Goal: Use online tool/utility: Utilize a website feature to perform a specific function

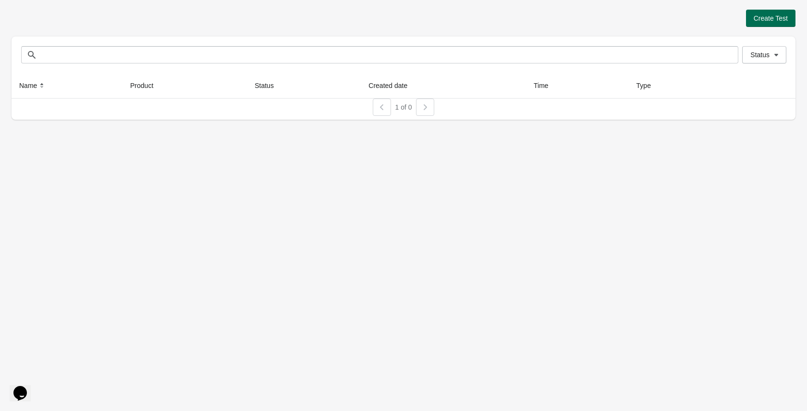
click at [771, 22] on span "Create Test" at bounding box center [770, 18] width 34 height 8
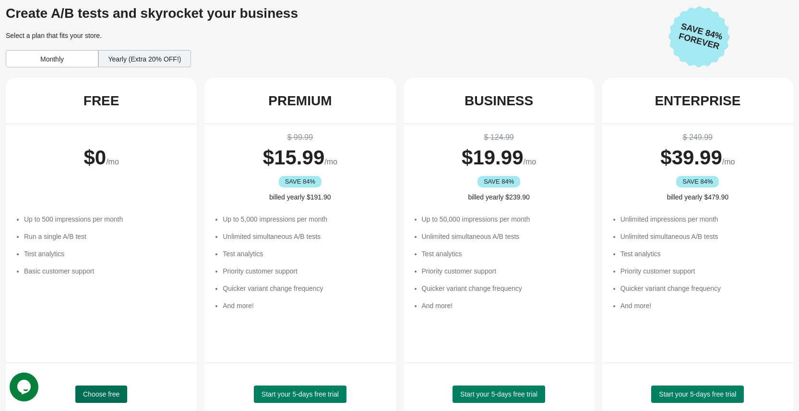
click at [108, 396] on span "Choose free" at bounding box center [101, 394] width 36 height 8
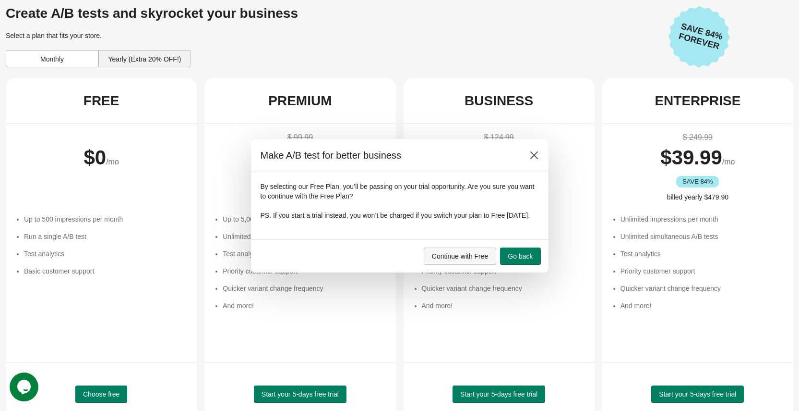
click at [463, 258] on span "Continue with Free" at bounding box center [460, 256] width 57 height 8
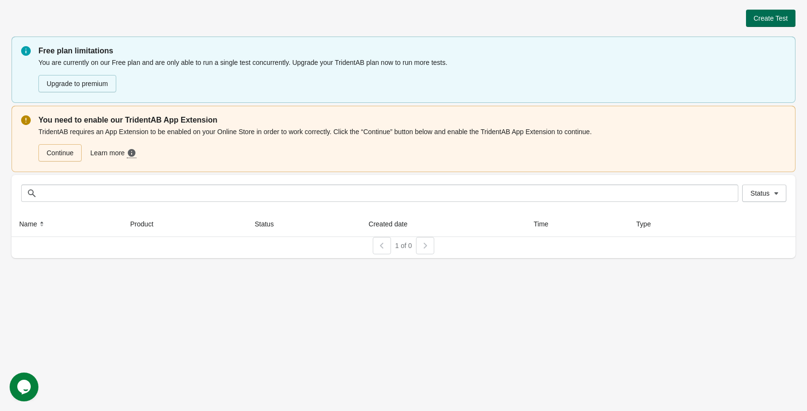
click at [754, 26] on button "Create Test" at bounding box center [770, 18] width 49 height 17
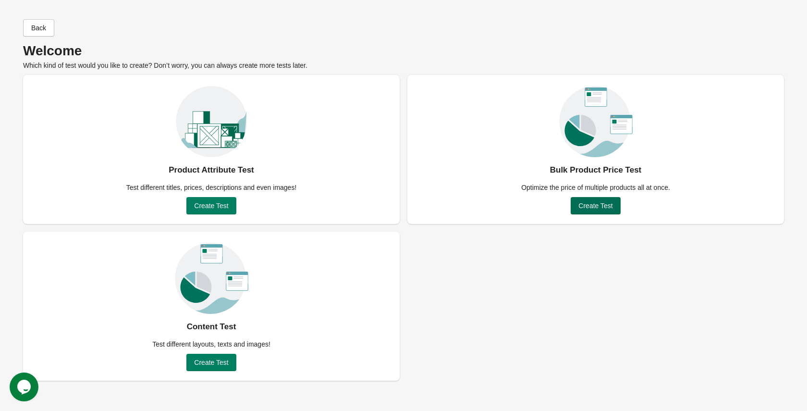
click at [600, 208] on span "Create Test" at bounding box center [595, 206] width 34 height 8
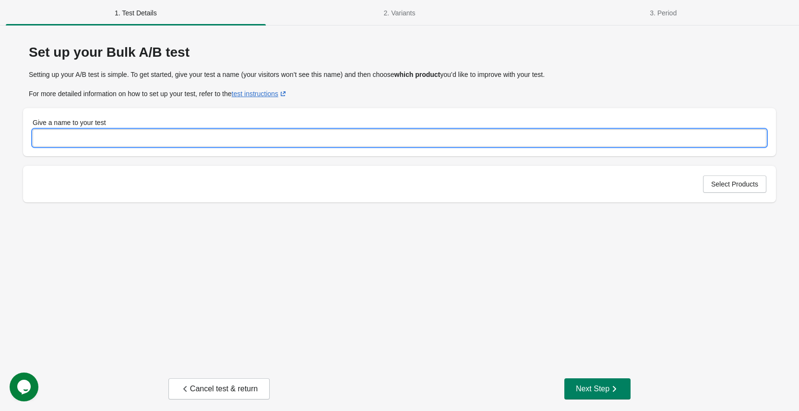
click at [206, 140] on input "Give a name to your test" at bounding box center [400, 137] width 734 height 17
type input "********"
click at [742, 196] on div "Select Products" at bounding box center [399, 184] width 753 height 36
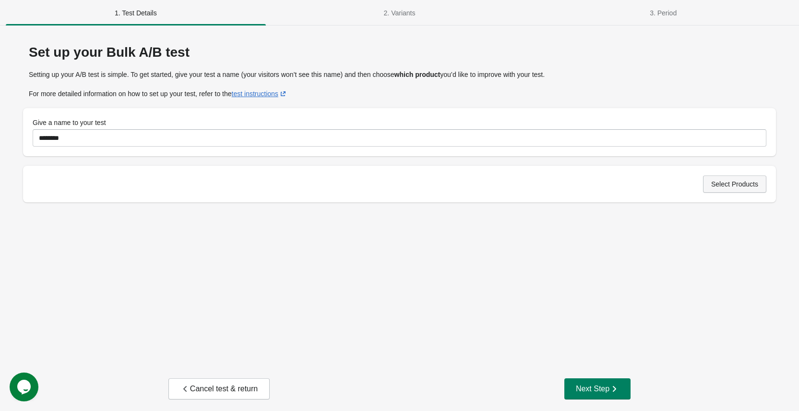
click at [742, 188] on button "Select Products" at bounding box center [734, 183] width 63 height 17
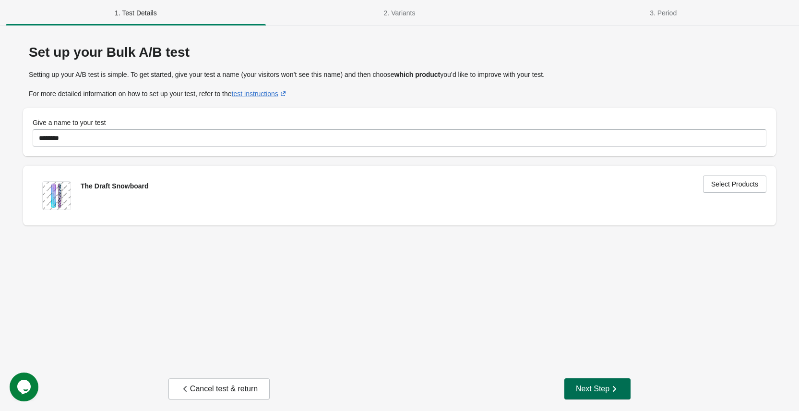
click at [604, 384] on div "Next Step" at bounding box center [597, 389] width 43 height 10
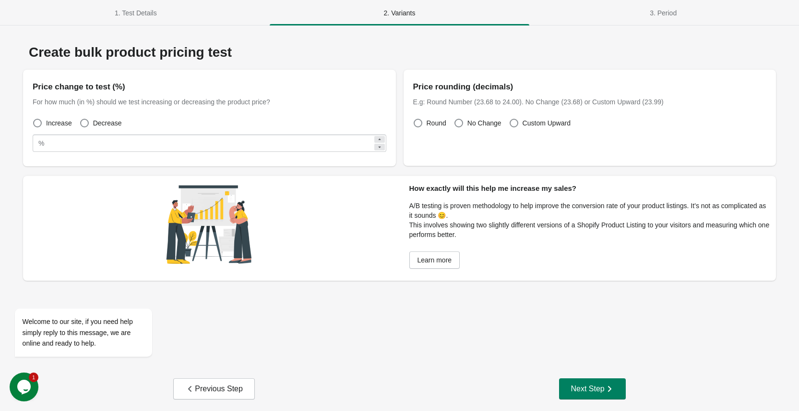
click at [34, 393] on div "Opens Chat This icon Opens the chat window." at bounding box center [24, 386] width 29 height 15
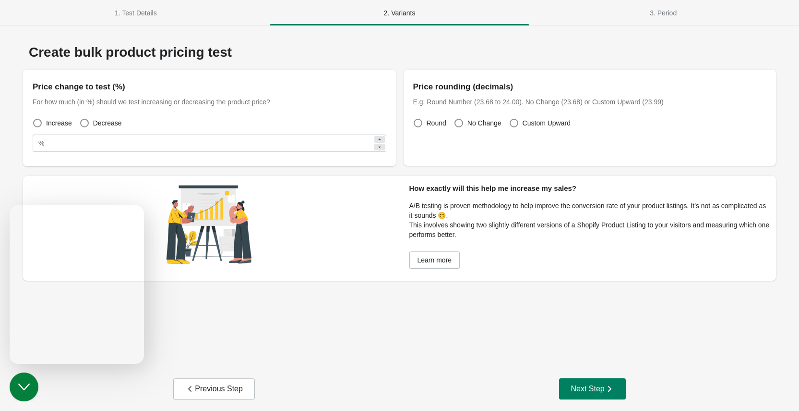
scroll to position [11, 0]
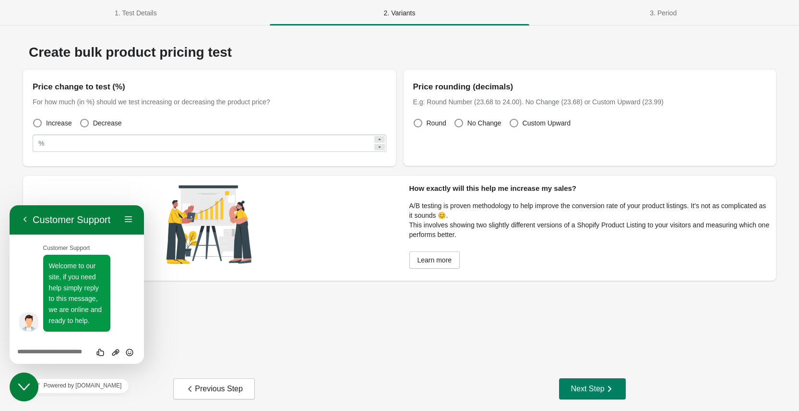
click at [181, 328] on div "Create bulk product pricing test Price change to test (%) For how much (in %) s…" at bounding box center [400, 199] width 776 height 328
click at [20, 391] on icon "Close Chat This icon closes the chat window." at bounding box center [24, 387] width 12 height 12
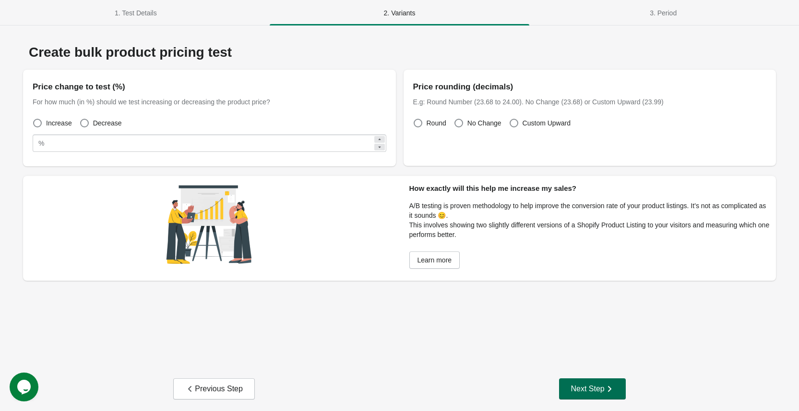
click at [602, 382] on button "Next Step" at bounding box center [592, 388] width 66 height 21
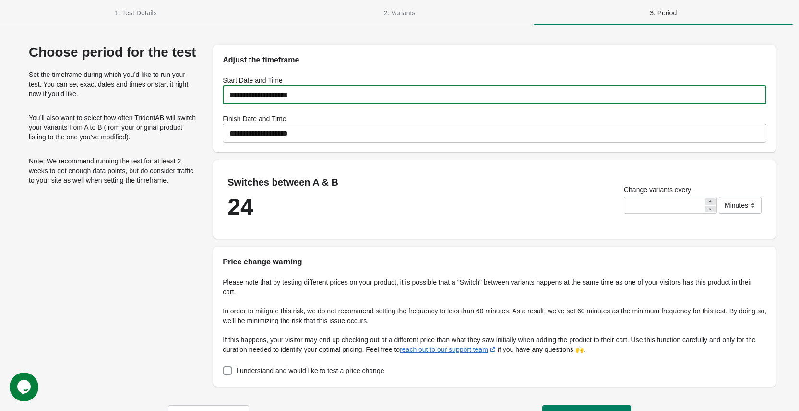
click at [344, 95] on input "**********" at bounding box center [495, 94] width 544 height 27
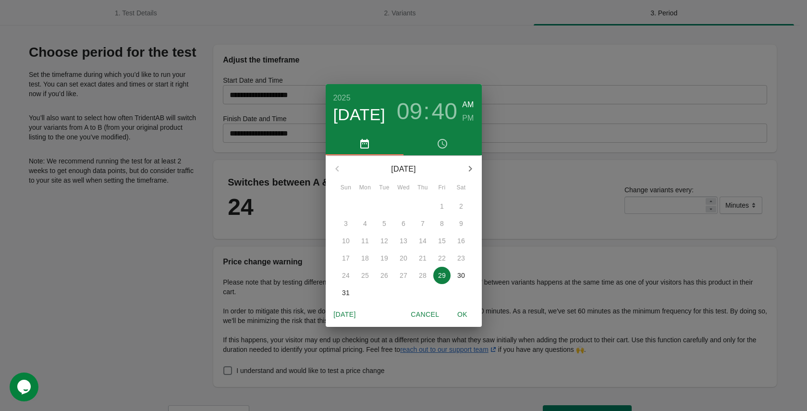
click at [297, 183] on div "[DATE] 09 : 40 AM PM [DATE] Sun Mon Tue Wed Thu Fri Sat 27 28 29 30 31 1 2 3 4 …" at bounding box center [403, 205] width 807 height 411
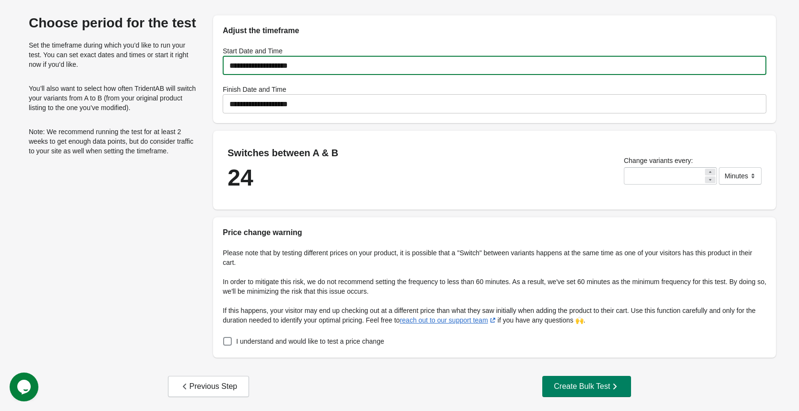
scroll to position [27, 0]
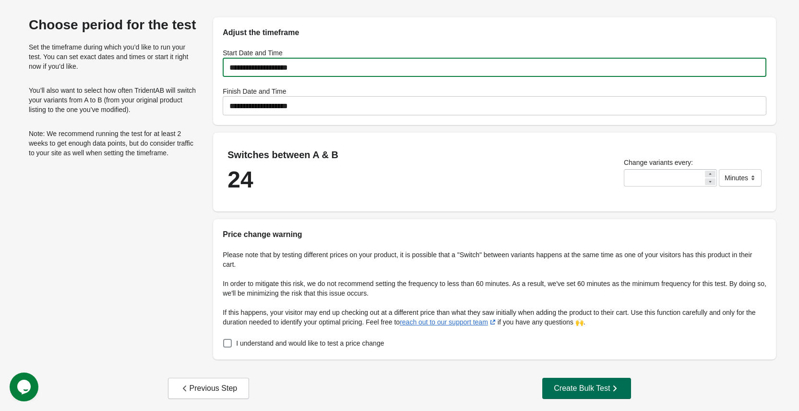
click at [604, 391] on div "Create Bulk Test" at bounding box center [587, 388] width 66 height 10
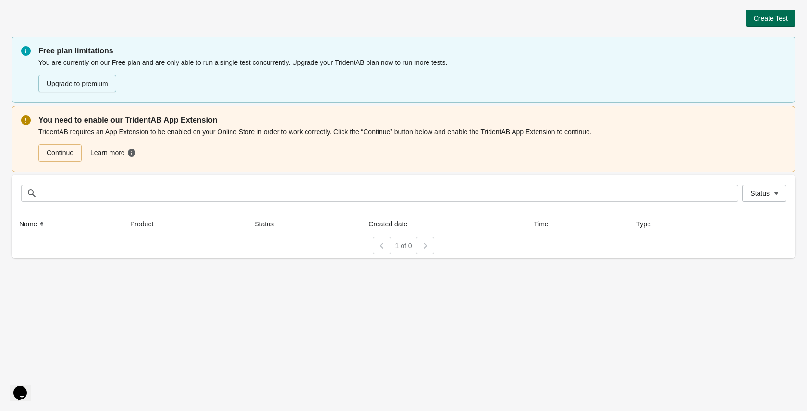
click at [777, 19] on span "Create Test" at bounding box center [770, 18] width 34 height 8
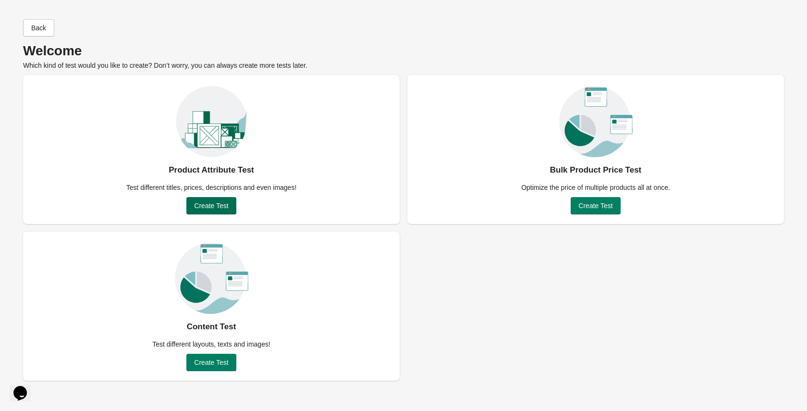
click at [232, 208] on button "Create Test" at bounding box center [210, 205] width 49 height 17
click at [602, 207] on span "Create Test" at bounding box center [595, 206] width 34 height 8
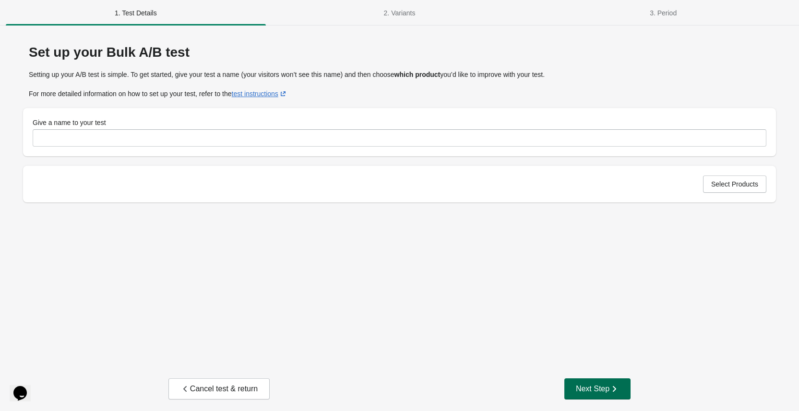
click at [602, 379] on button "Next Step" at bounding box center [598, 388] width 66 height 21
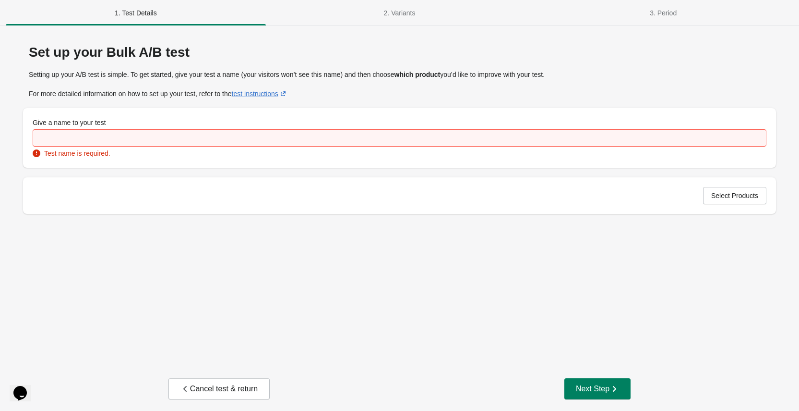
drag, startPoint x: 298, startPoint y: 155, endPoint x: 298, endPoint y: 150, distance: 4.8
click at [298, 155] on div "Test name is required." at bounding box center [400, 153] width 734 height 10
click at [299, 148] on div "Test name is required." at bounding box center [400, 153] width 734 height 10
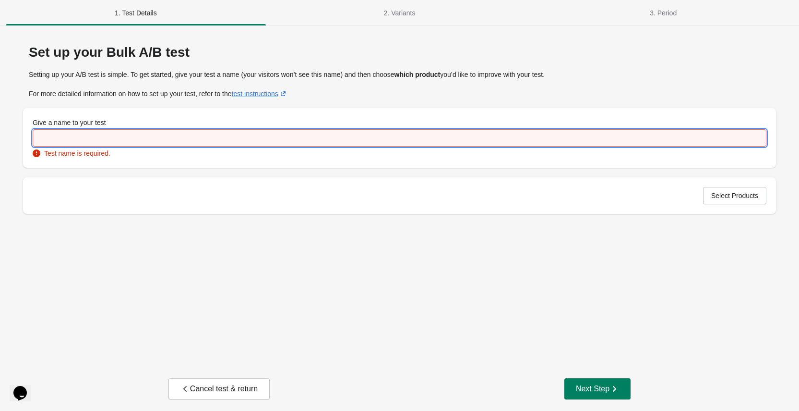
click at [301, 140] on input "Give a name to your test" at bounding box center [400, 137] width 734 height 17
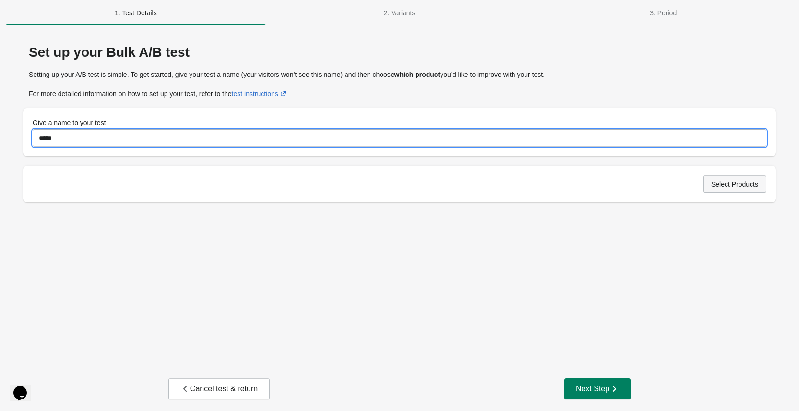
type input "*****"
click at [729, 180] on span "Select Products" at bounding box center [735, 184] width 47 height 8
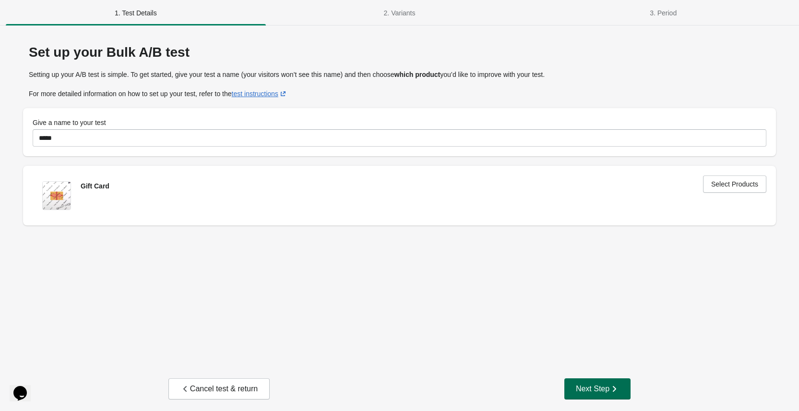
click at [604, 386] on div "Next Step" at bounding box center [597, 389] width 43 height 10
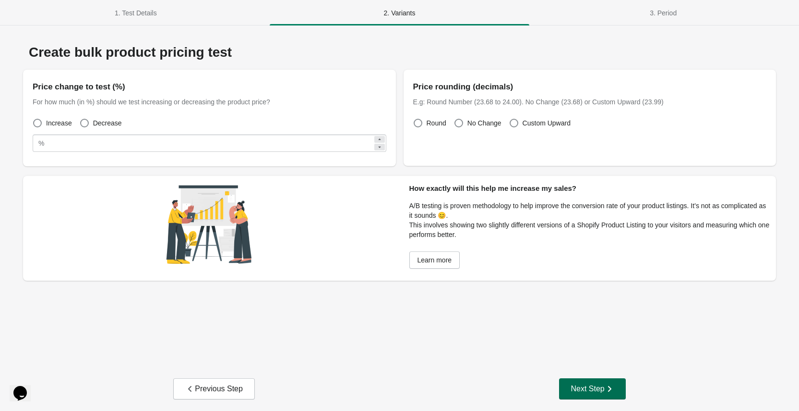
click at [604, 386] on div "Next Step" at bounding box center [592, 389] width 43 height 10
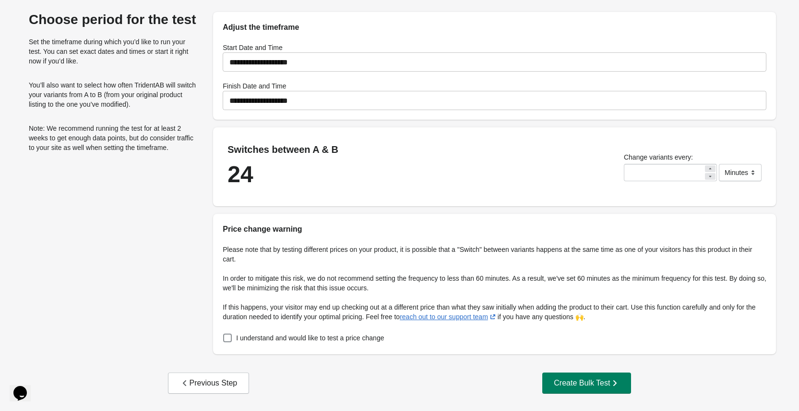
scroll to position [34, 0]
